Goal: Task Accomplishment & Management: Complete application form

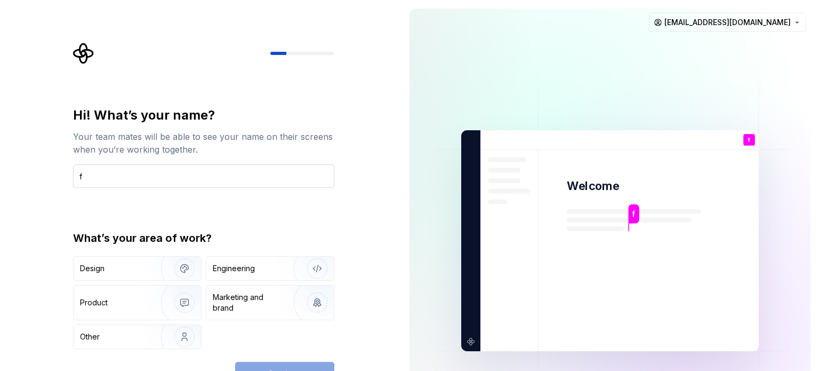
type input "f"
type input "F Boy"
drag, startPoint x: 294, startPoint y: 262, endPoint x: 303, endPoint y: 256, distance: 11.1
click at [294, 262] on img "button" at bounding box center [310, 268] width 68 height 71
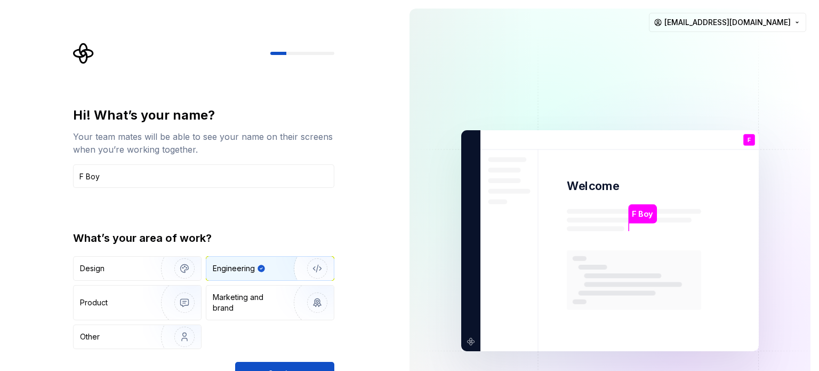
click at [308, 362] on button "Continue" at bounding box center [284, 373] width 99 height 23
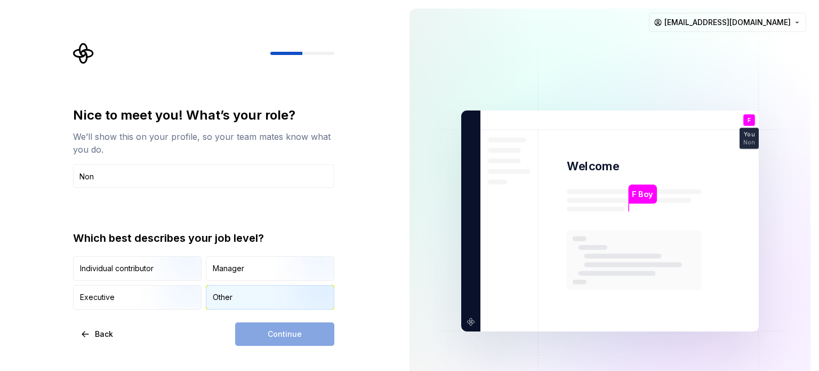
type input "Non"
click at [241, 298] on div "Other" at bounding box center [269, 296] width 127 height 23
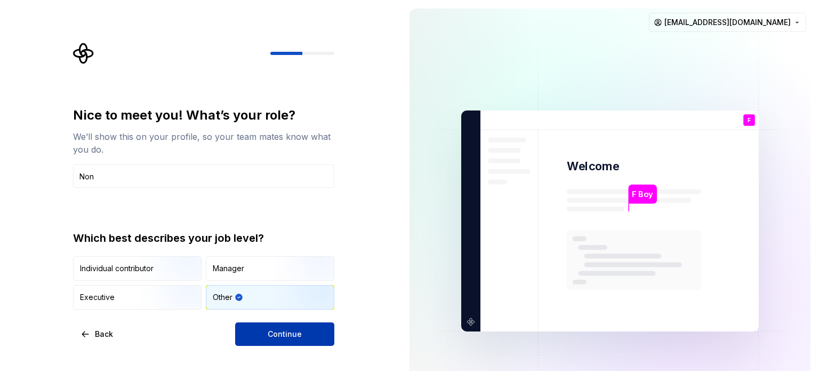
click at [271, 334] on span "Continue" at bounding box center [285, 333] width 34 height 11
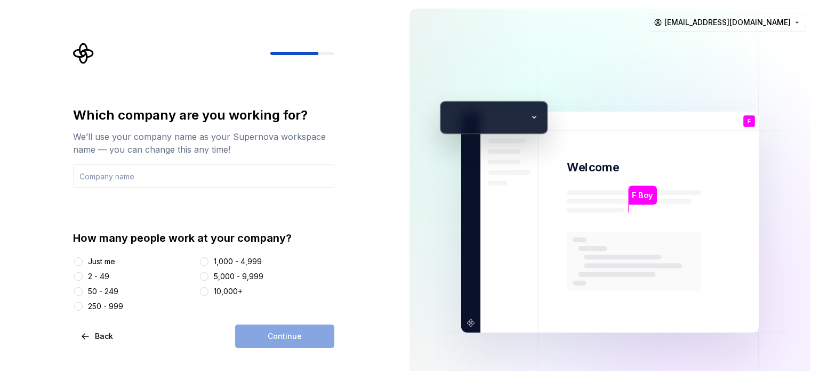
drag, startPoint x: 84, startPoint y: 258, endPoint x: 93, endPoint y: 258, distance: 8.5
click at [85, 258] on div "Just me" at bounding box center [134, 261] width 122 height 11
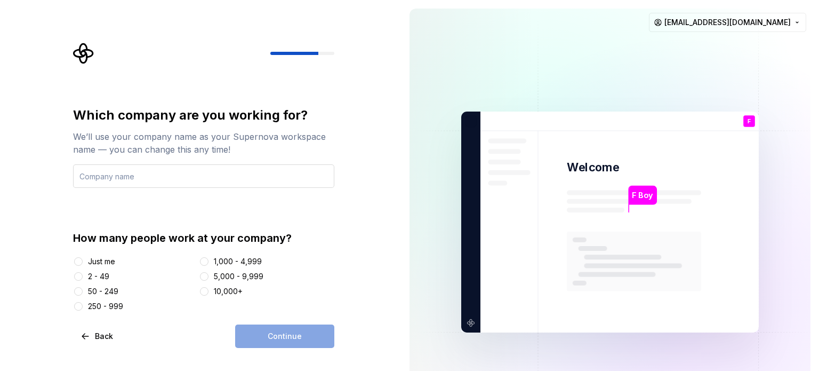
click at [124, 173] on input "text" at bounding box center [203, 175] width 261 height 23
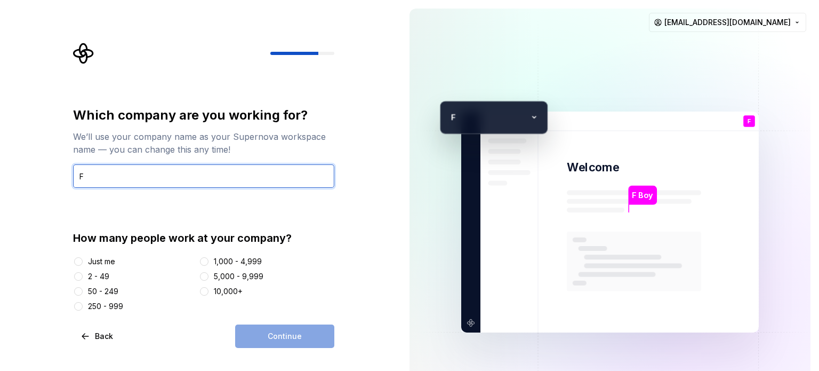
type input "F"
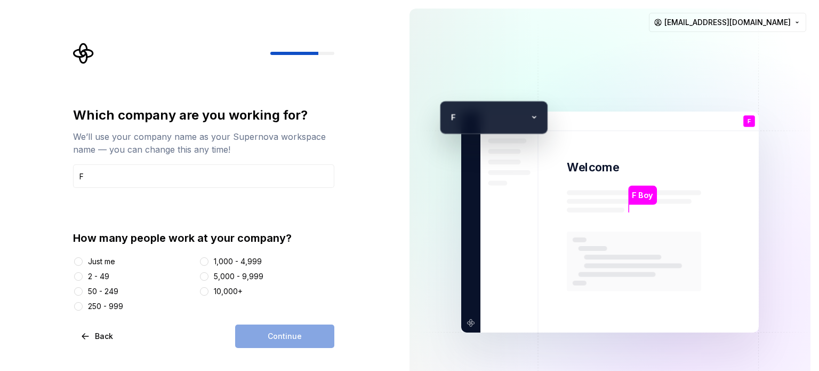
click at [100, 259] on div "Just me" at bounding box center [101, 261] width 27 height 11
click at [83, 259] on button "Just me" at bounding box center [78, 261] width 9 height 9
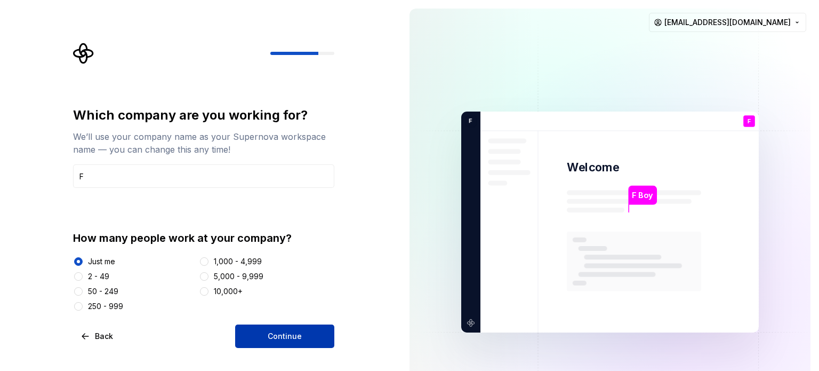
click at [279, 338] on span "Continue" at bounding box center [285, 336] width 34 height 11
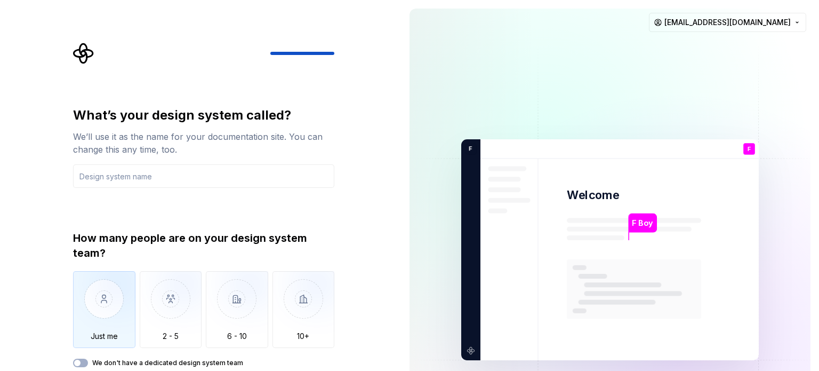
click at [109, 282] on img "button" at bounding box center [104, 306] width 62 height 71
click at [170, 173] on input "text" at bounding box center [203, 175] width 261 height 23
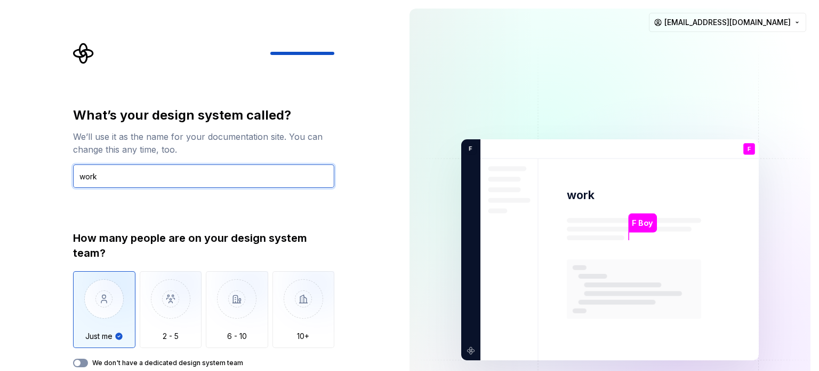
type input "work"
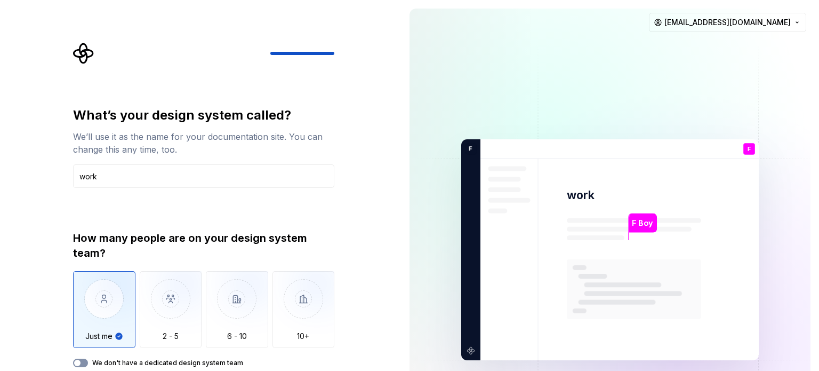
click at [78, 358] on button "We don't have a dedicated design system team" at bounding box center [80, 362] width 15 height 9
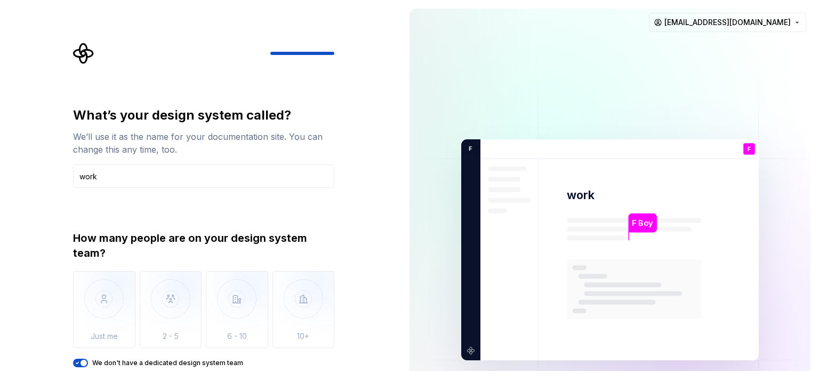
click at [81, 357] on div "How many people are on your design system team? Just me 2 - 5 6 - 10 10+ We don…" at bounding box center [203, 298] width 261 height 137
click at [83, 359] on span "button" at bounding box center [84, 362] width 6 height 6
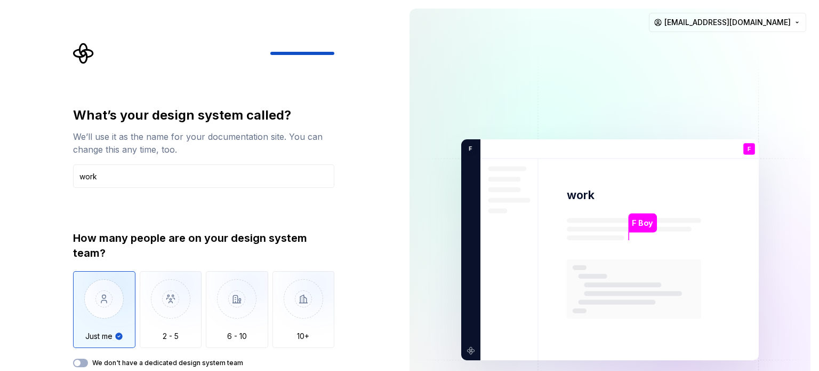
type button "on"
click at [73, 358] on button "We don't have a dedicated design system team" at bounding box center [80, 362] width 15 height 9
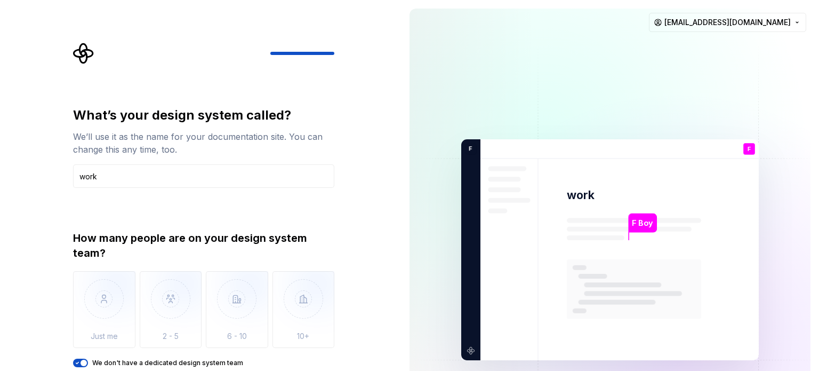
click at [84, 362] on span "button" at bounding box center [84, 362] width 6 height 6
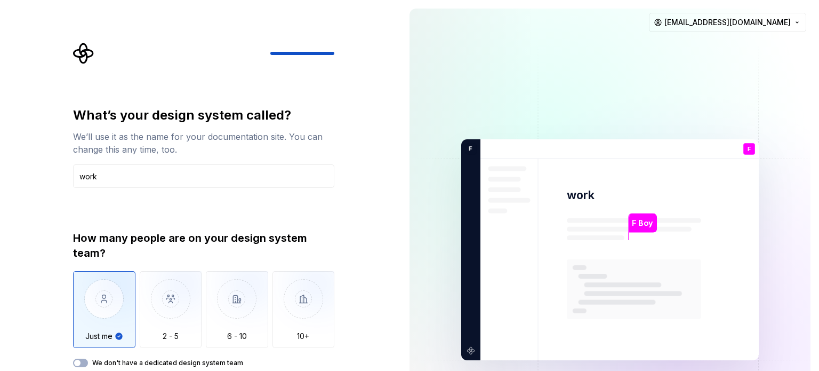
click at [73, 358] on button "We don't have a dedicated design system team" at bounding box center [80, 362] width 15 height 9
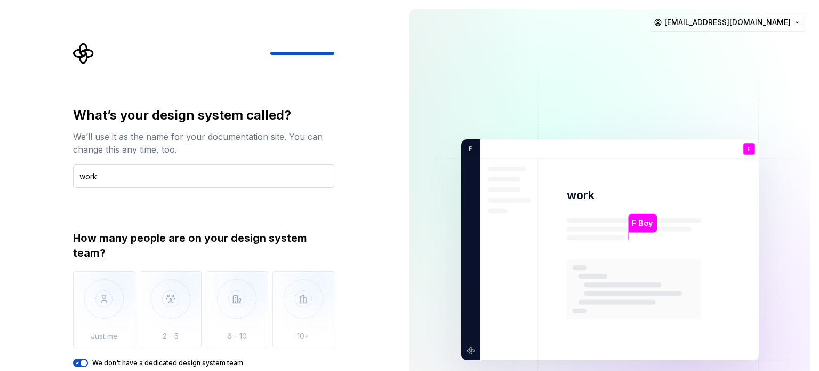
click at [223, 187] on input "work" at bounding box center [203, 175] width 261 height 23
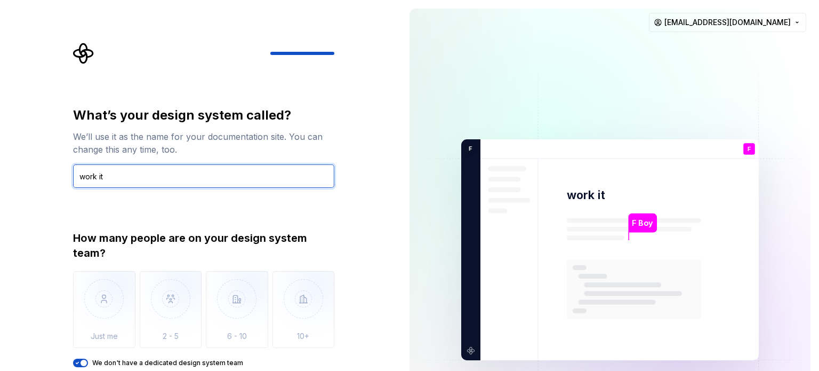
type input "work it"
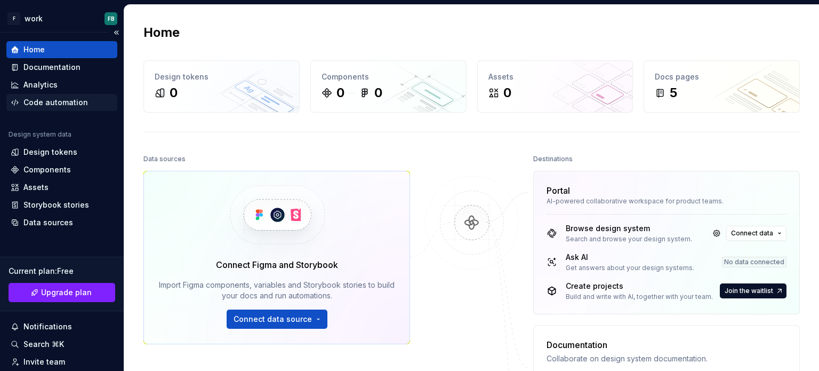
drag, startPoint x: 63, startPoint y: 98, endPoint x: 134, endPoint y: 121, distance: 74.4
click at [63, 98] on div "Code automation" at bounding box center [55, 102] width 65 height 11
